Goal: Transaction & Acquisition: Purchase product/service

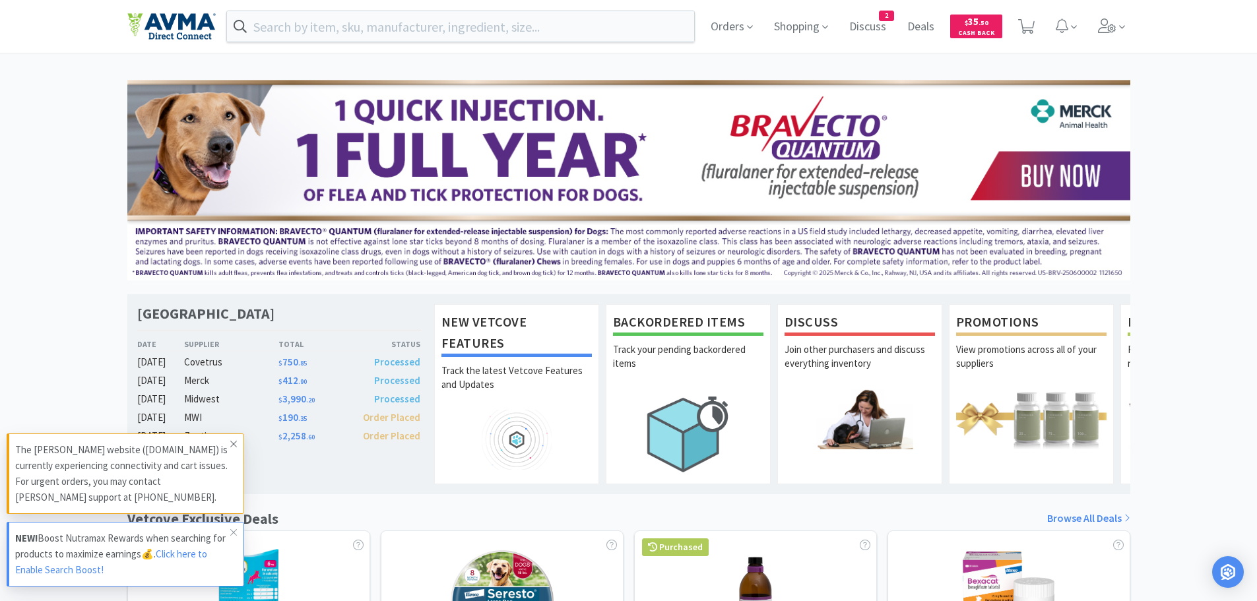
click at [232, 441] on icon at bounding box center [234, 444] width 8 height 11
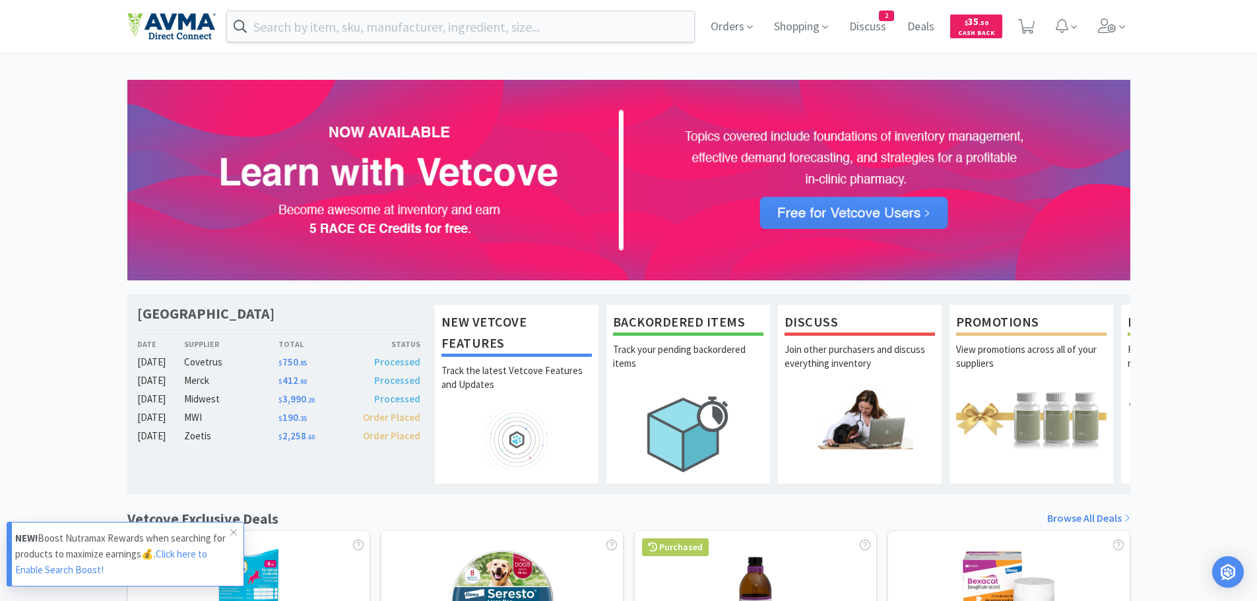
click at [66, 570] on link "Click here to Enable Search Boost!" at bounding box center [111, 562] width 192 height 28
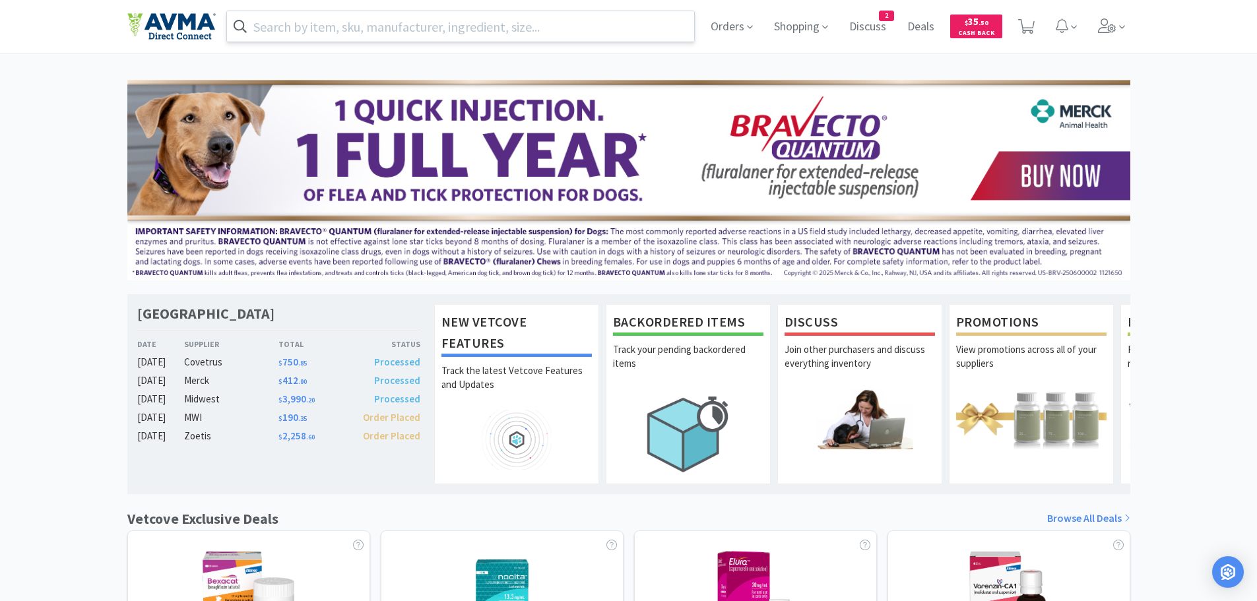
click at [315, 23] on input "text" at bounding box center [461, 26] width 468 height 30
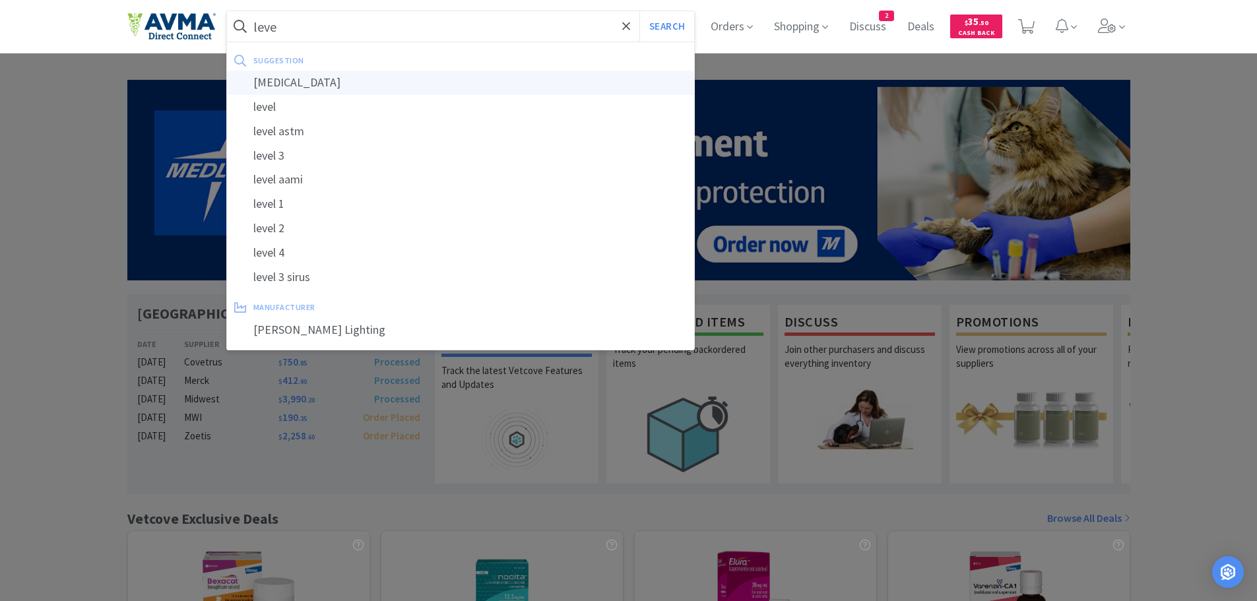
click at [308, 82] on div "levetiracetam" at bounding box center [461, 83] width 468 height 24
type input "levetiracetam"
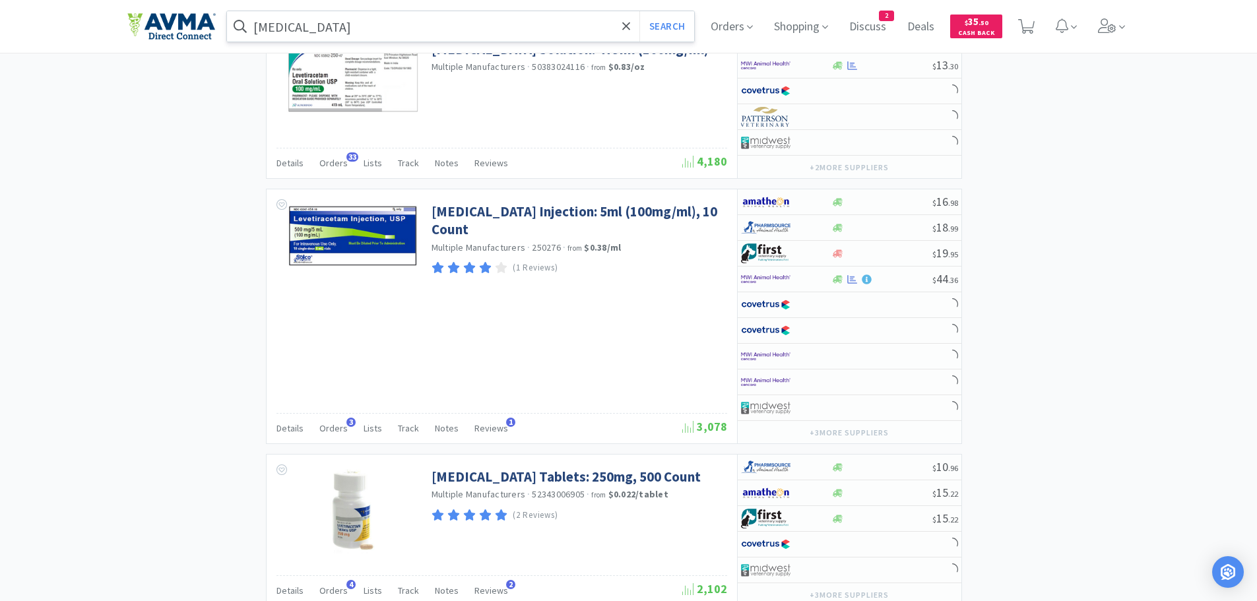
scroll to position [1215, 0]
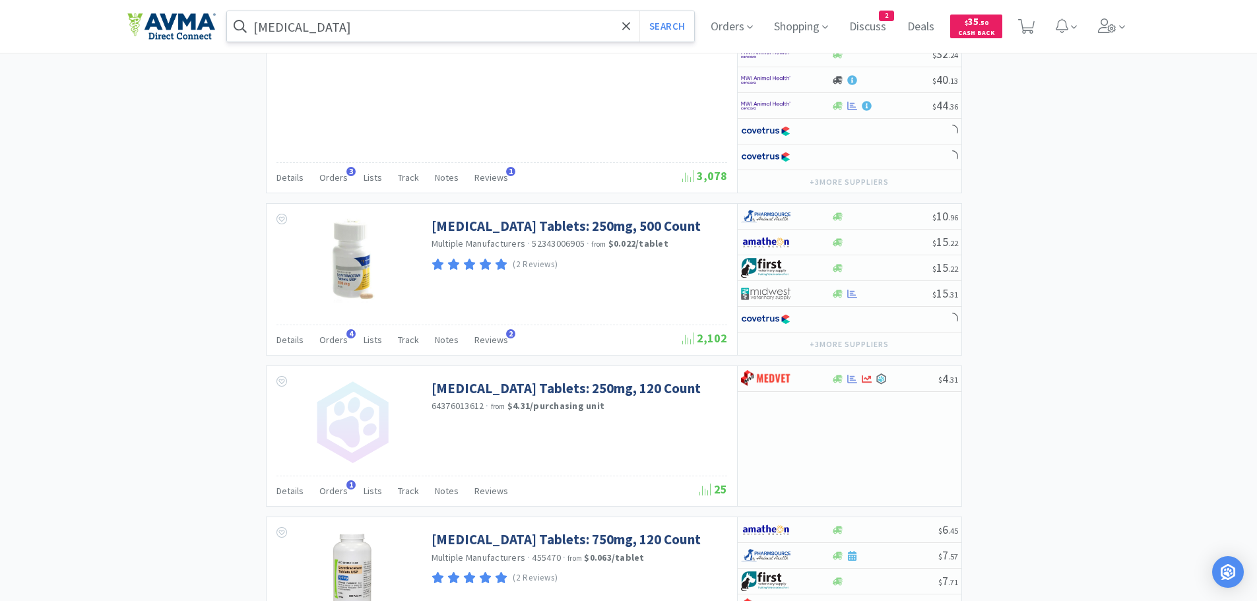
select select "1"
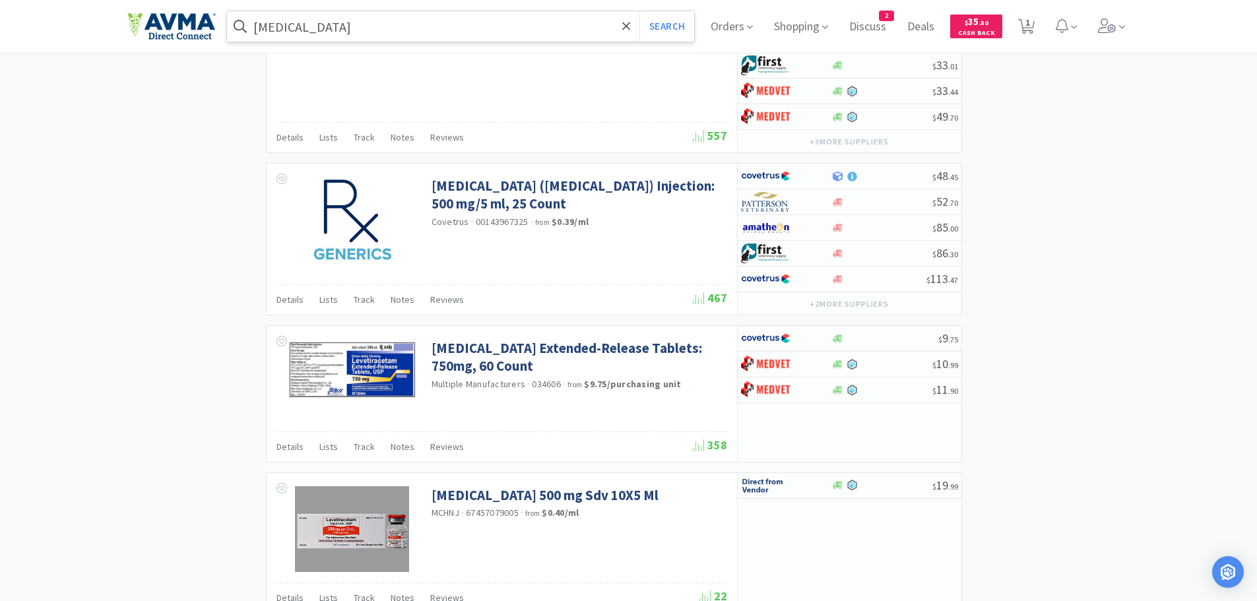
scroll to position [2865, 0]
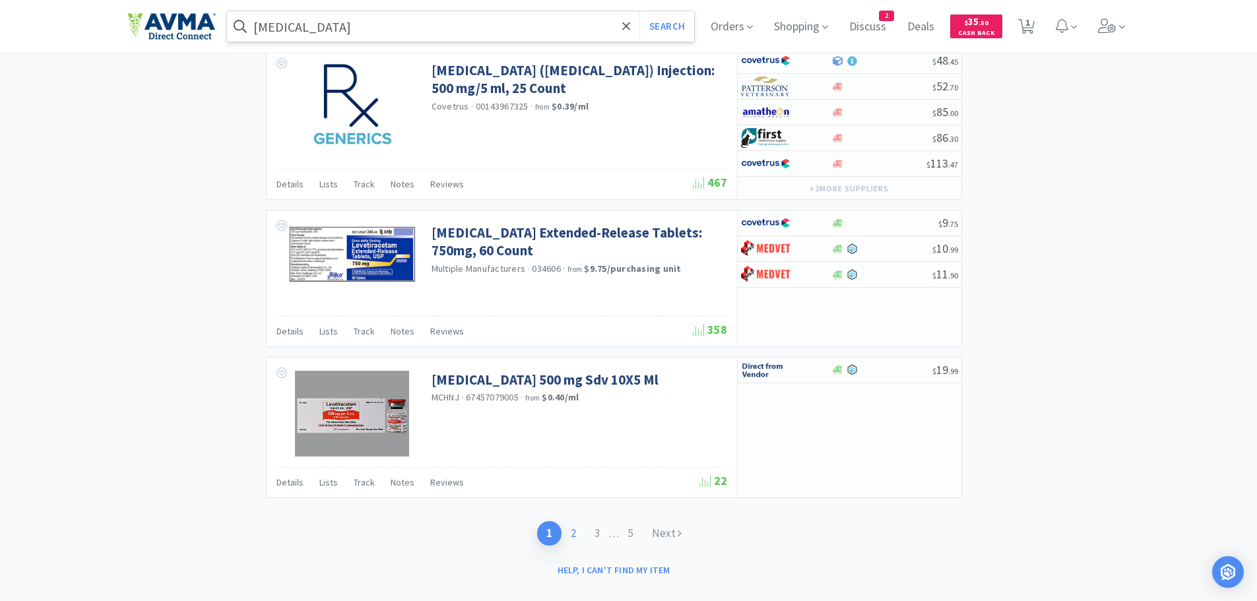
click at [567, 539] on link "2" at bounding box center [573, 533] width 24 height 24
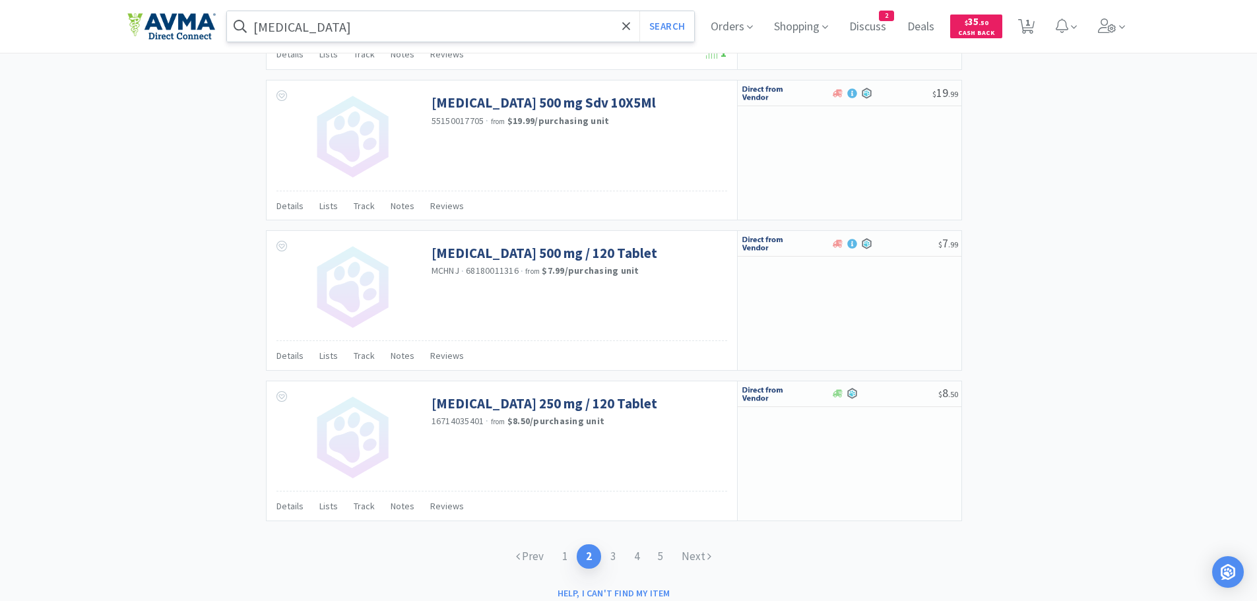
scroll to position [1870, 0]
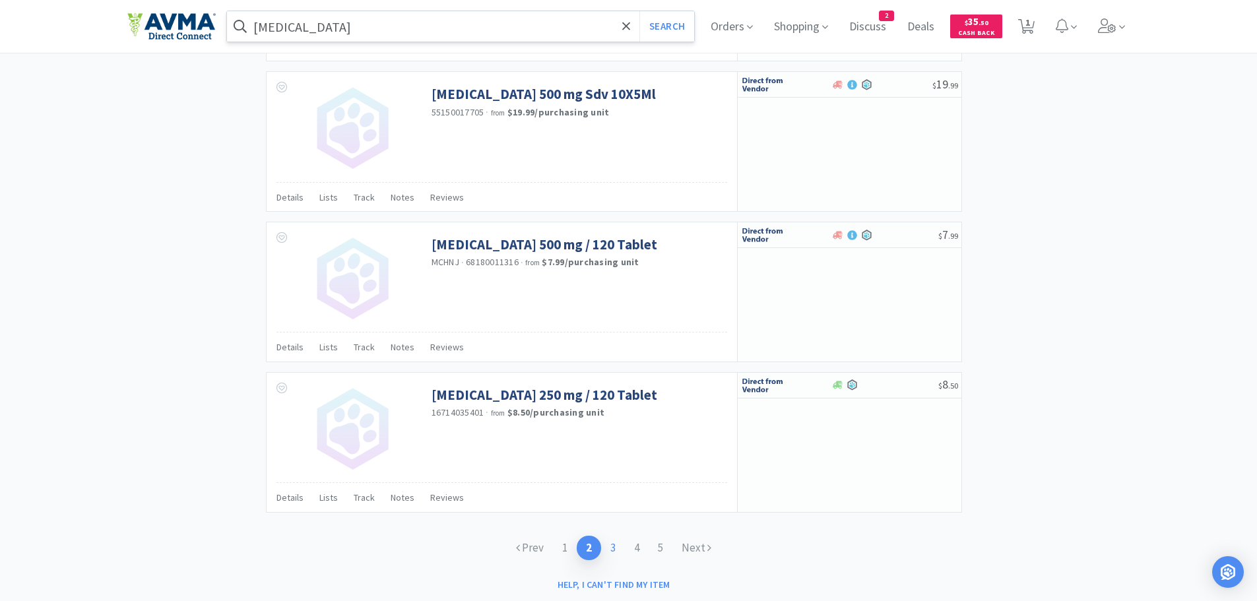
click at [616, 548] on link "3" at bounding box center [613, 548] width 24 height 24
